Goal: Task Accomplishment & Management: Use online tool/utility

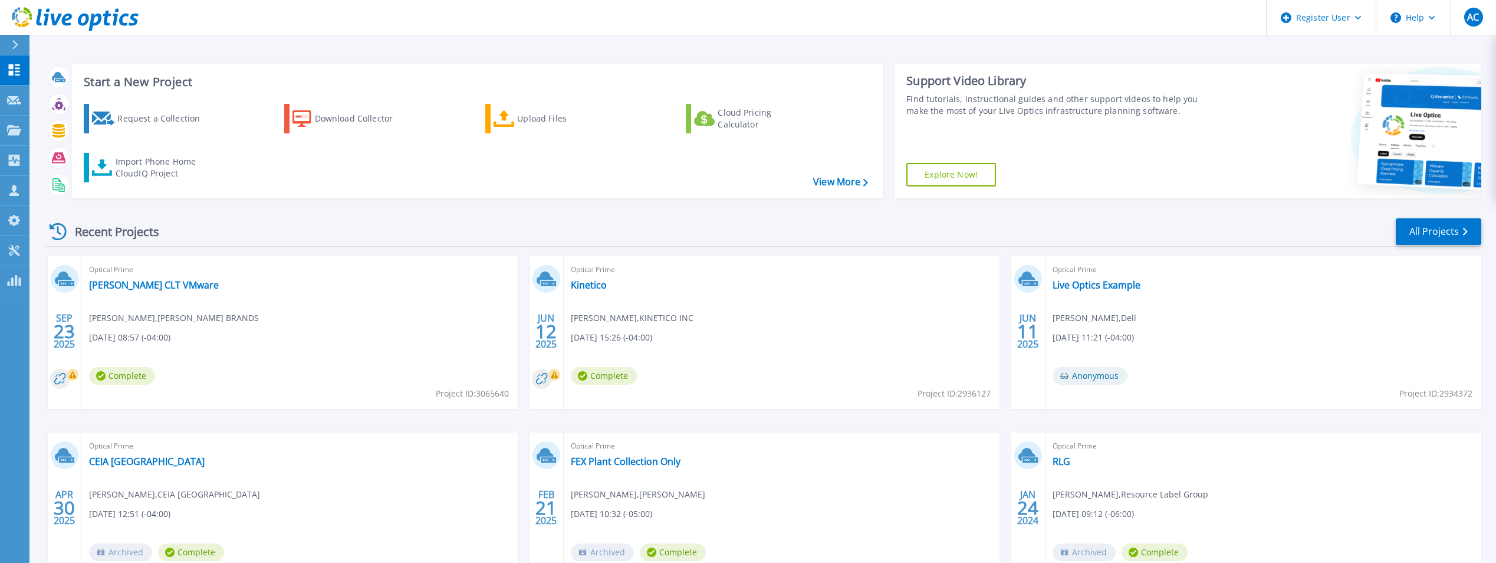
click at [21, 48] on div at bounding box center [20, 45] width 19 height 20
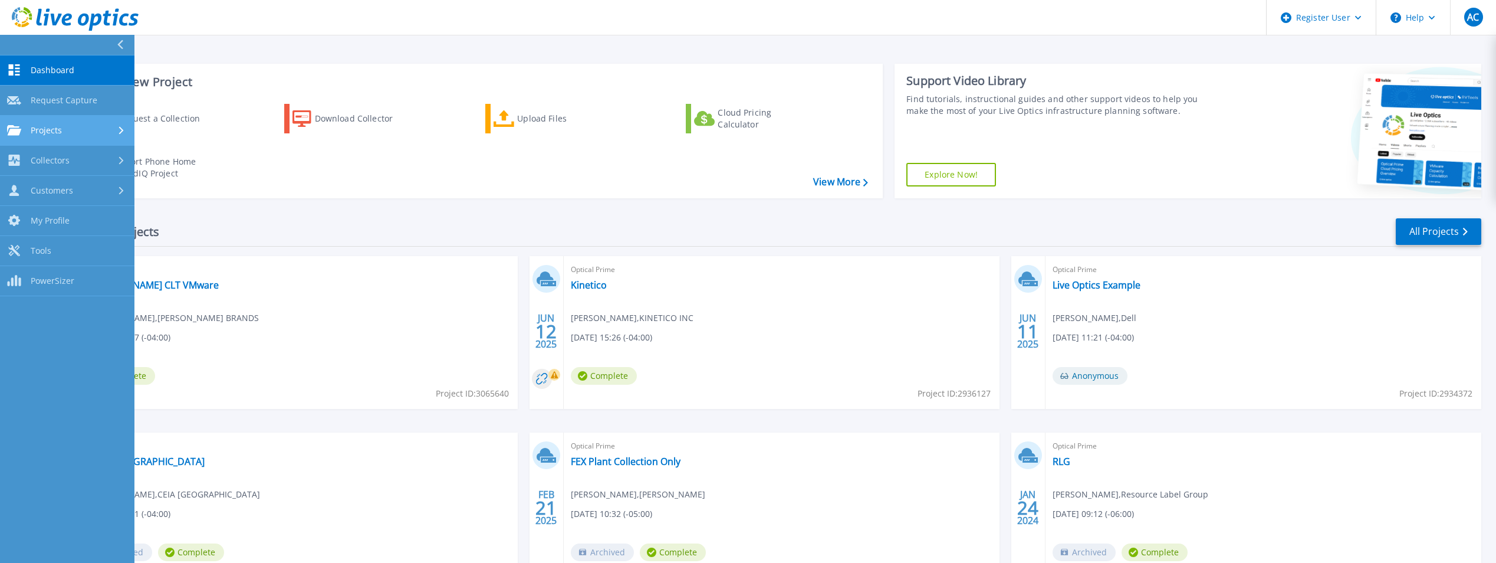
click at [74, 125] on div "Projects" at bounding box center [67, 130] width 120 height 11
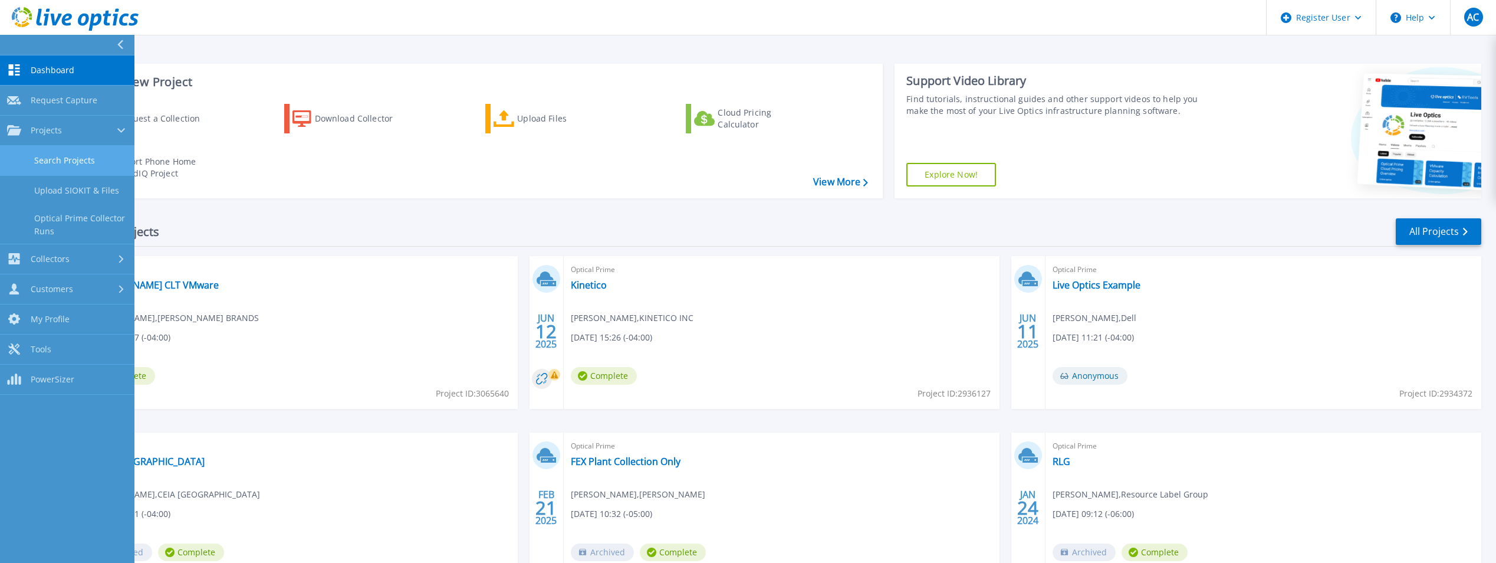
click at [93, 158] on link "Search Projects" at bounding box center [67, 161] width 134 height 30
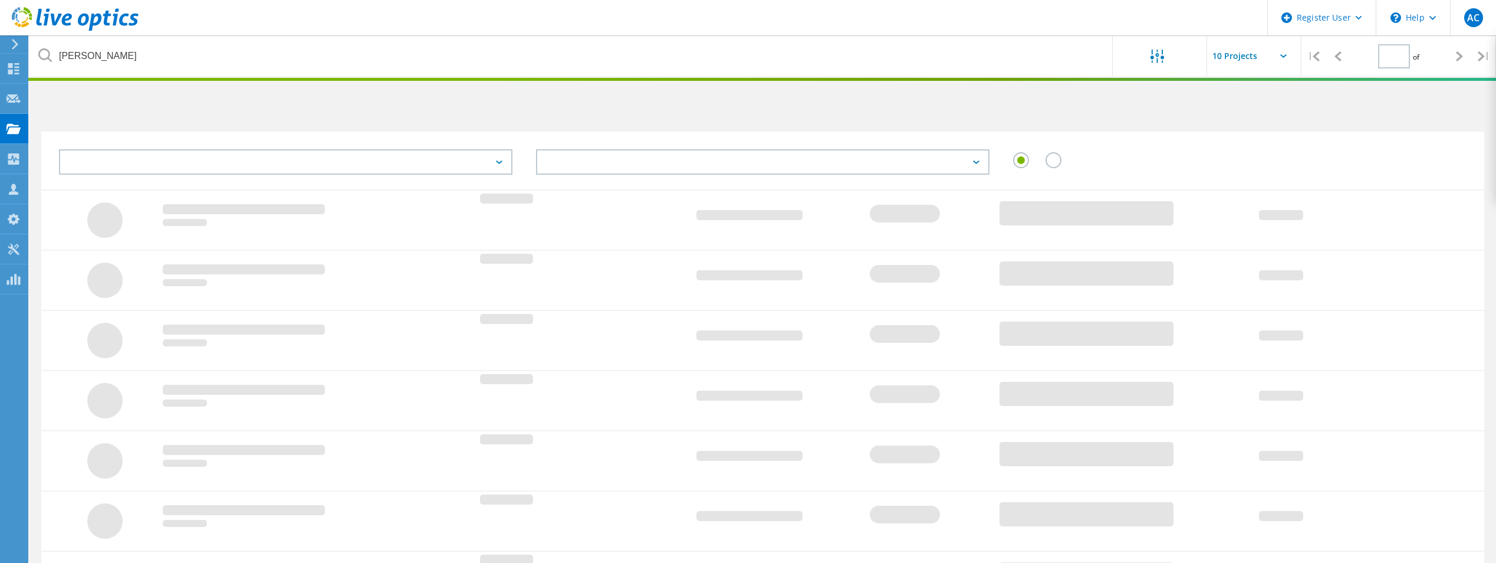
type input "1"
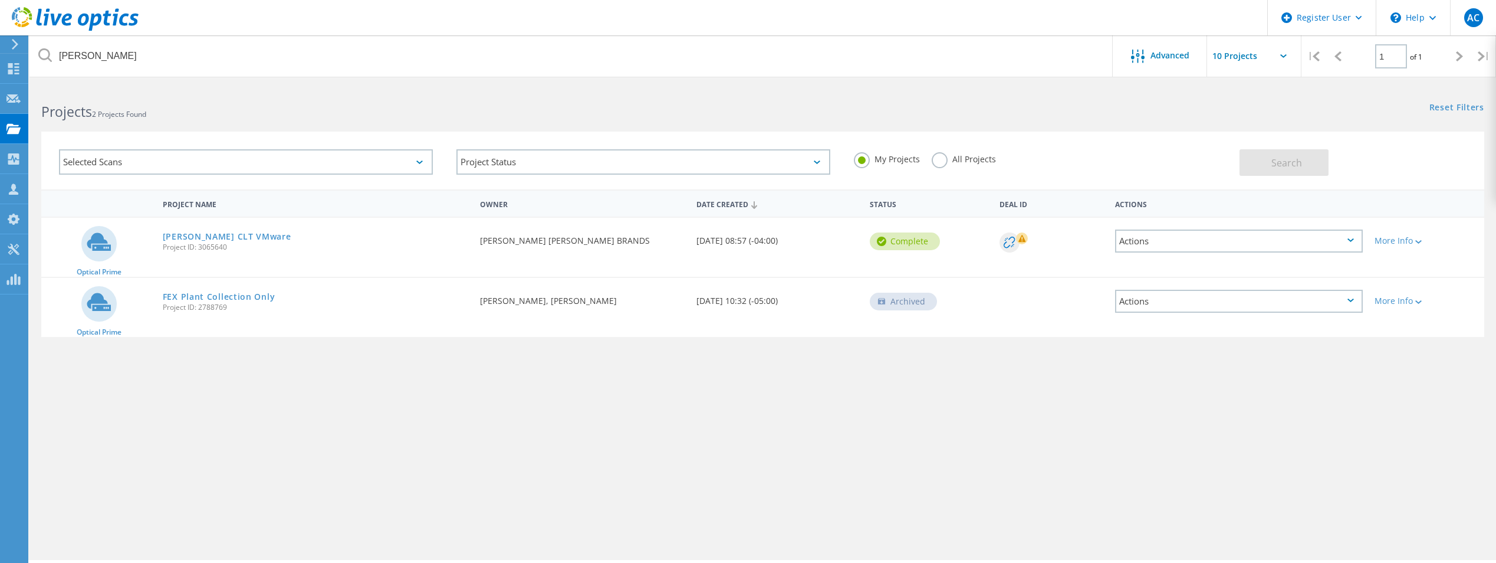
click at [942, 158] on label "All Projects" at bounding box center [964, 157] width 64 height 11
click at [0, 0] on input "All Projects" at bounding box center [0, 0] width 0 height 0
click at [330, 173] on div "Selected Scans" at bounding box center [246, 161] width 374 height 25
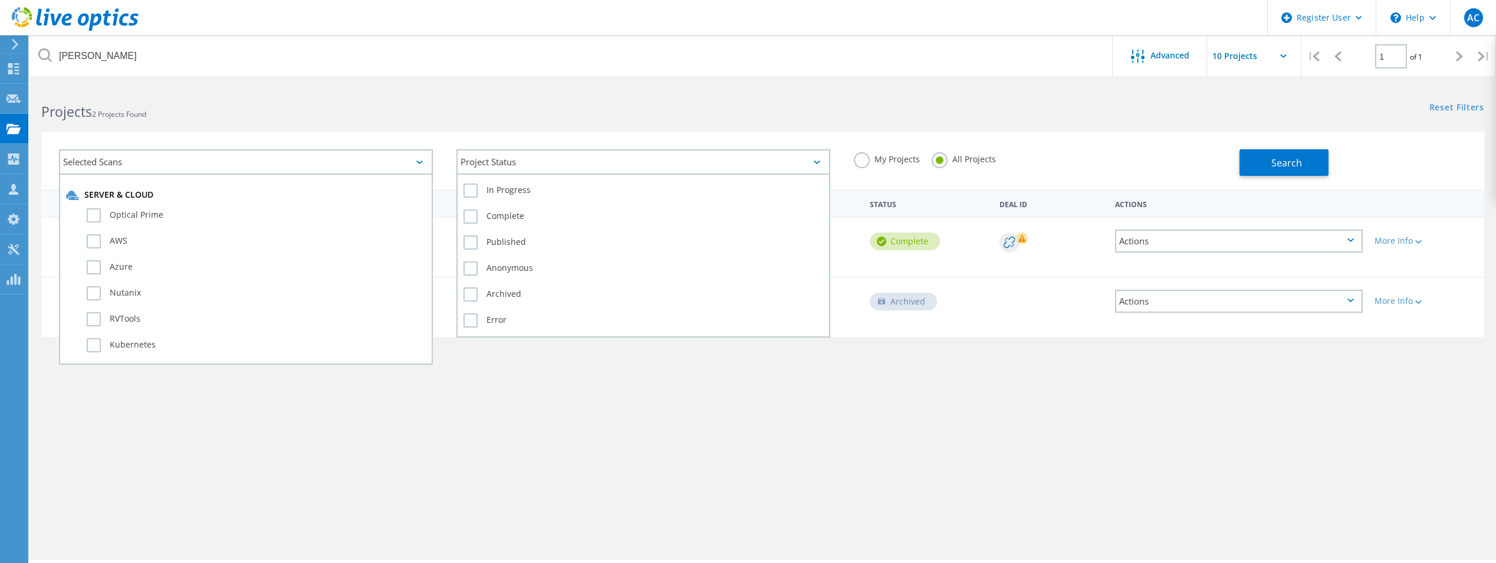
click at [556, 163] on div "Project Status" at bounding box center [643, 161] width 374 height 25
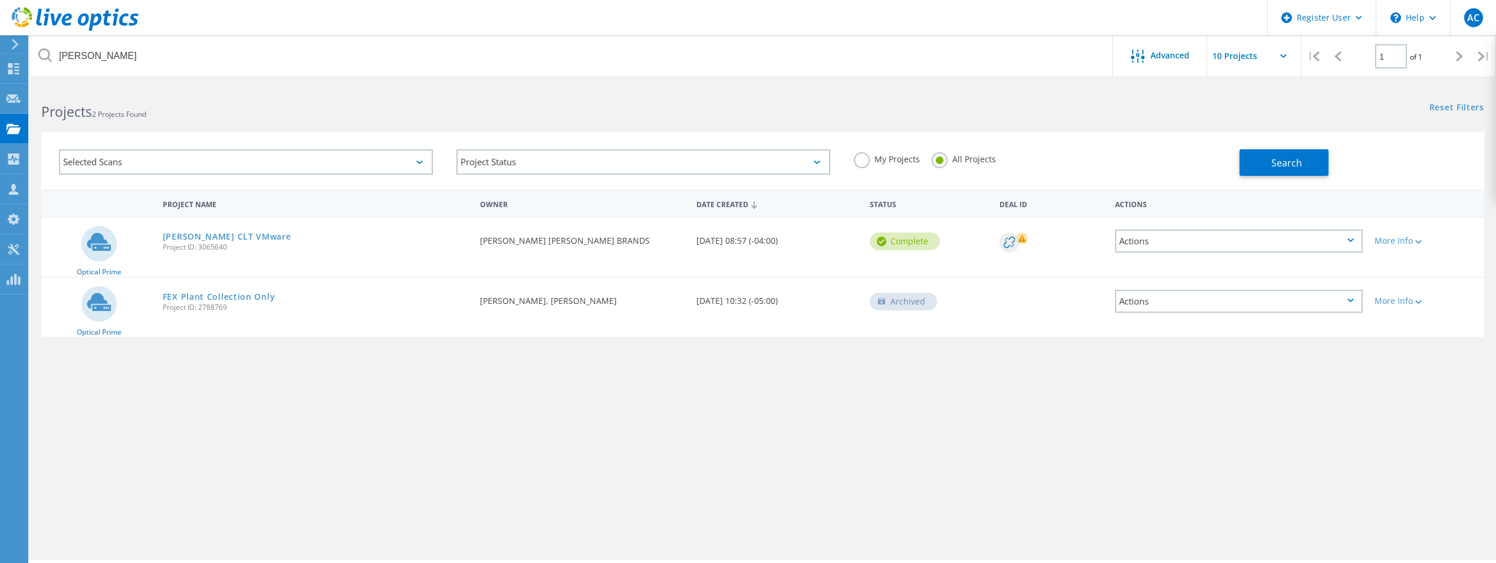
click at [577, 101] on div "Projects 2 Projects Found" at bounding box center [395, 101] width 733 height 31
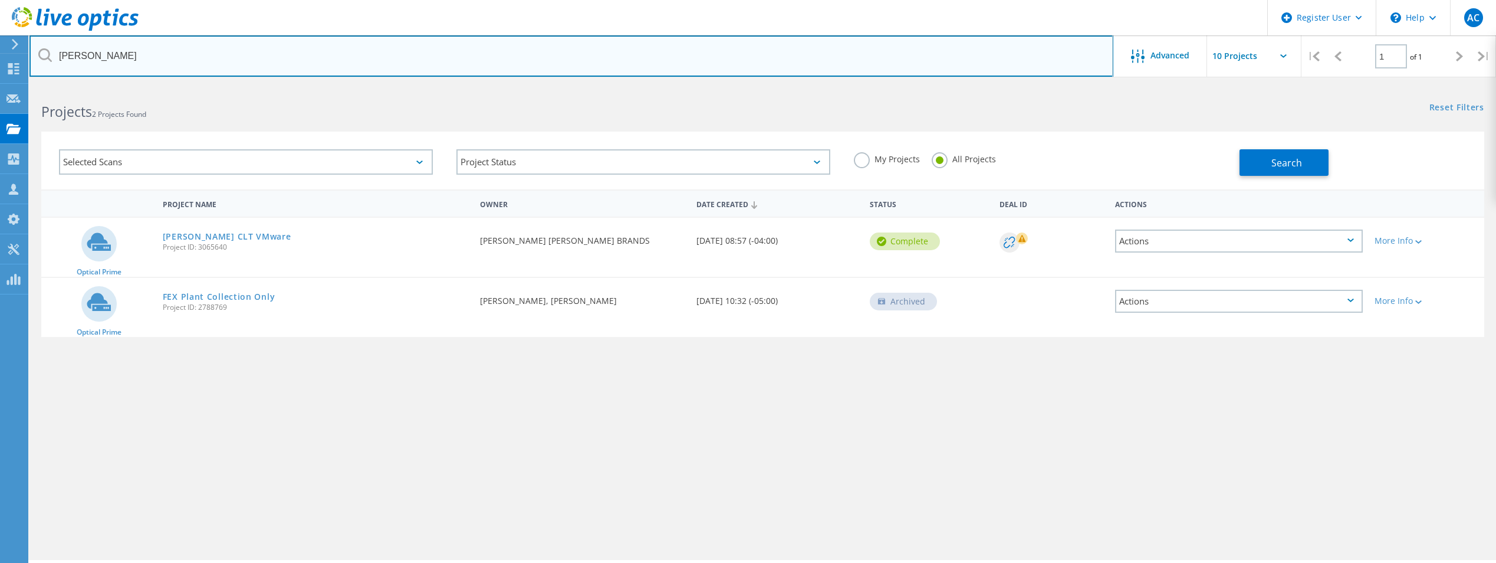
click at [587, 58] on input "[PERSON_NAME]" at bounding box center [571, 55] width 1084 height 41
